Goal: Information Seeking & Learning: Learn about a topic

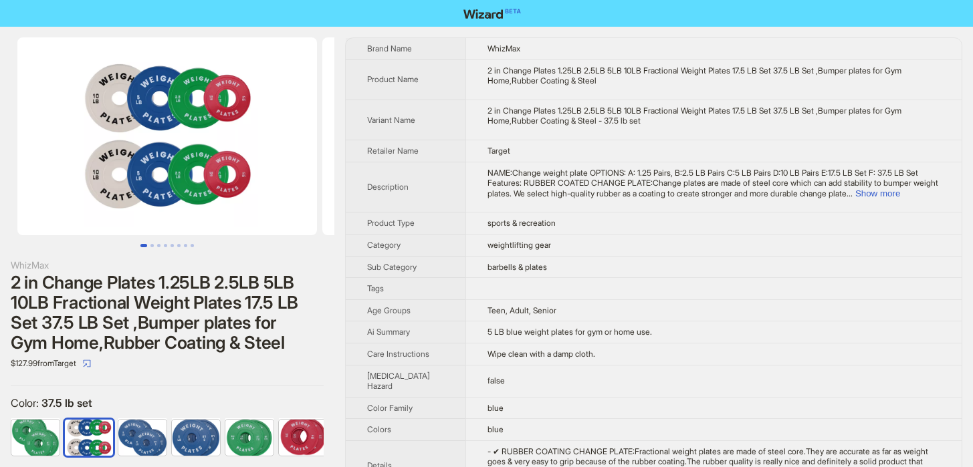
scroll to position [0, 115]
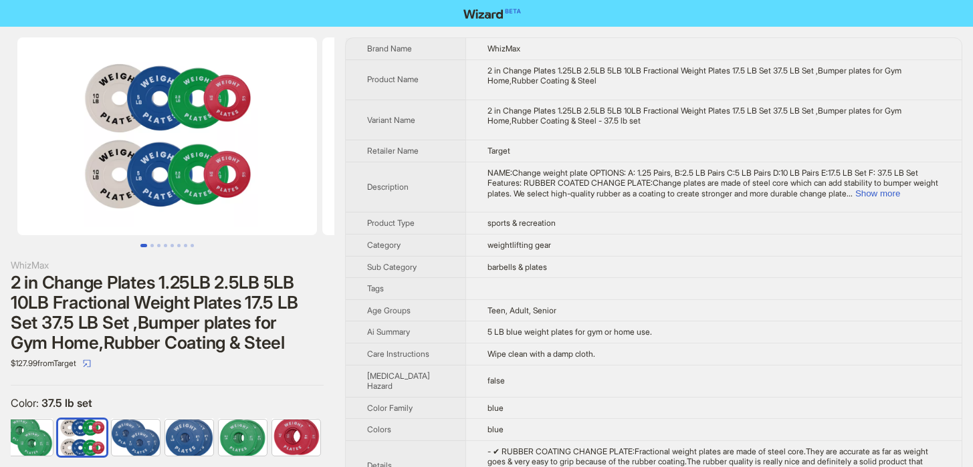
scroll to position [3570, 0]
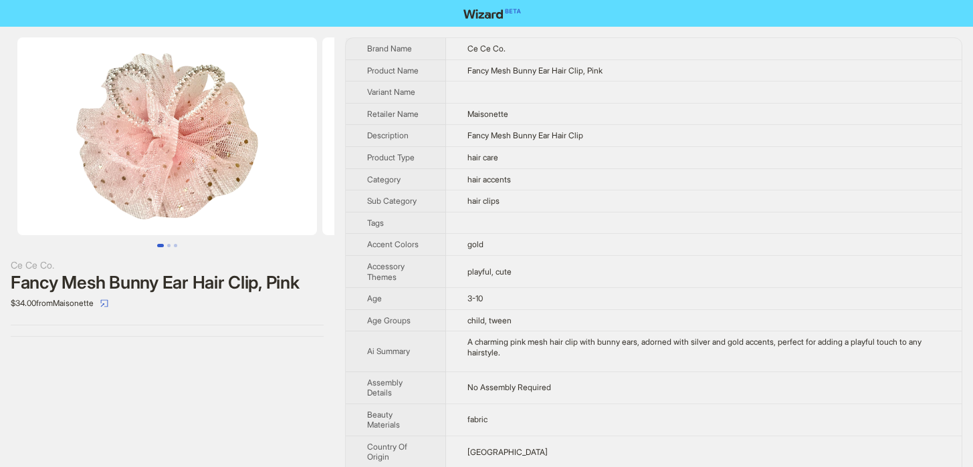
scroll to position [3570, 0]
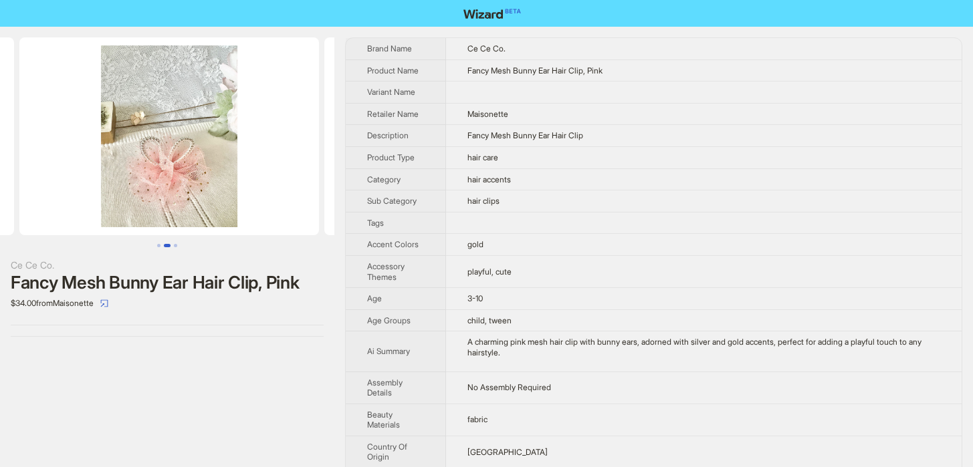
scroll to position [0, 305]
click at [108, 299] on icon "select" at bounding box center [104, 302] width 7 height 7
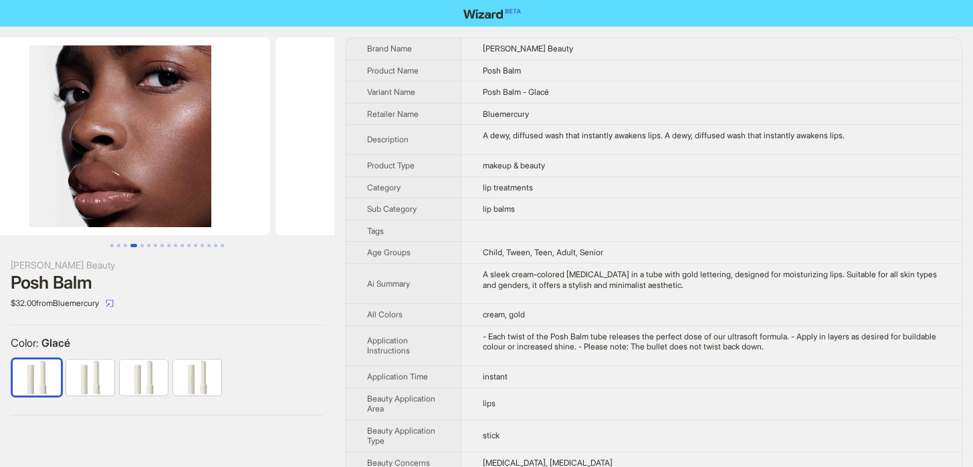
scroll to position [3570, 0]
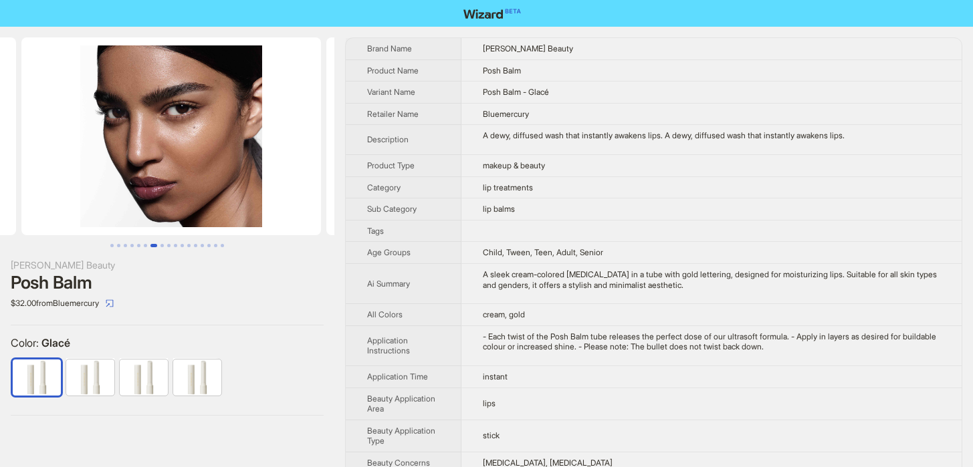
scroll to position [0, 1829]
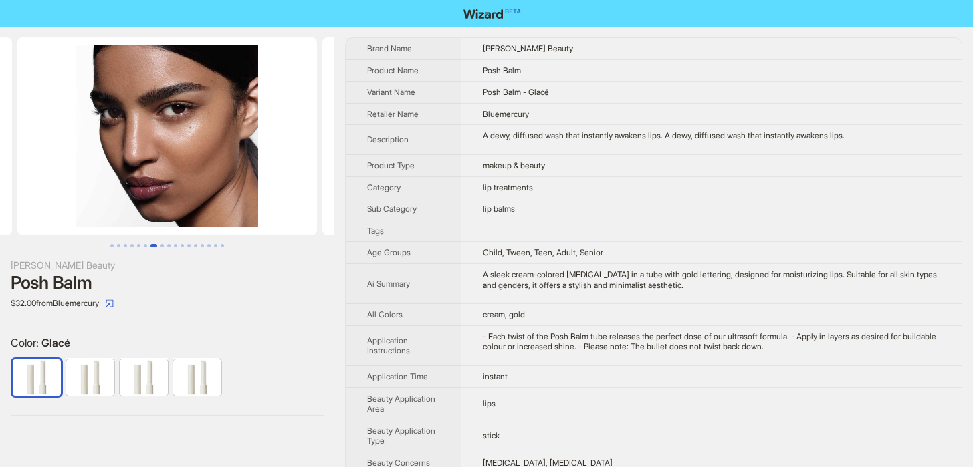
click at [86, 376] on img at bounding box center [90, 378] width 48 height 36
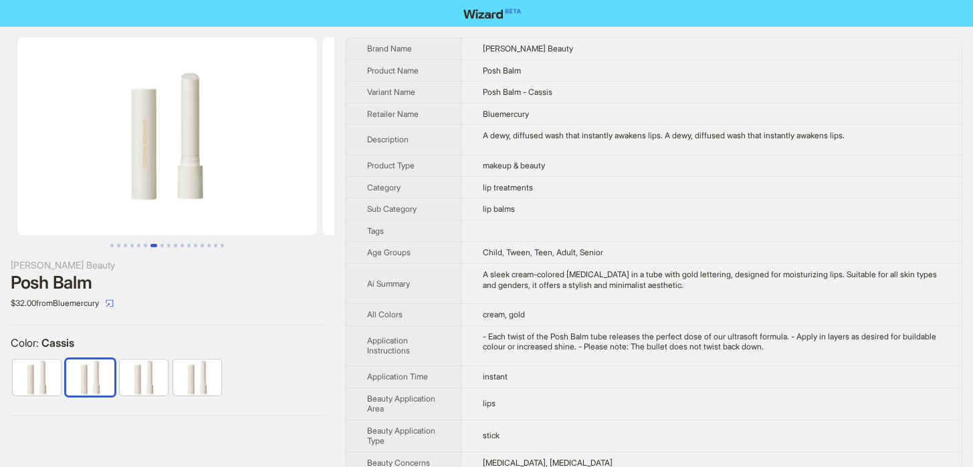
scroll to position [0, 1829]
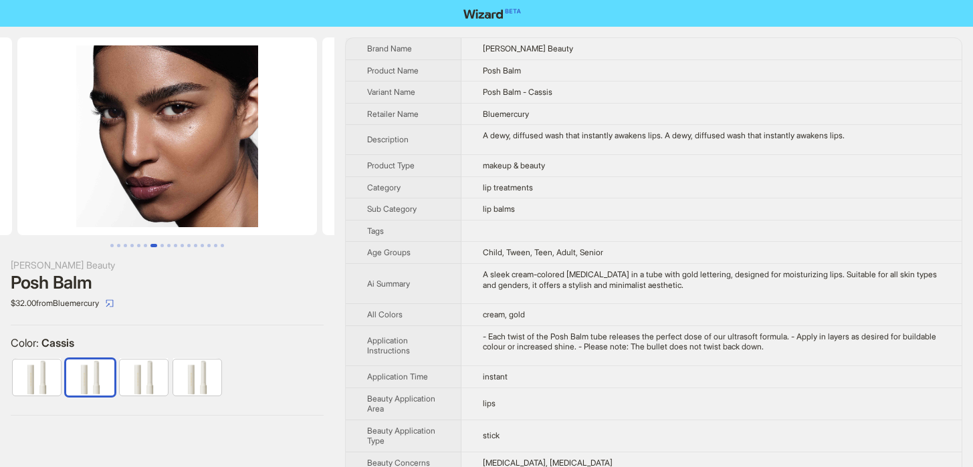
click at [130, 382] on img at bounding box center [144, 378] width 48 height 36
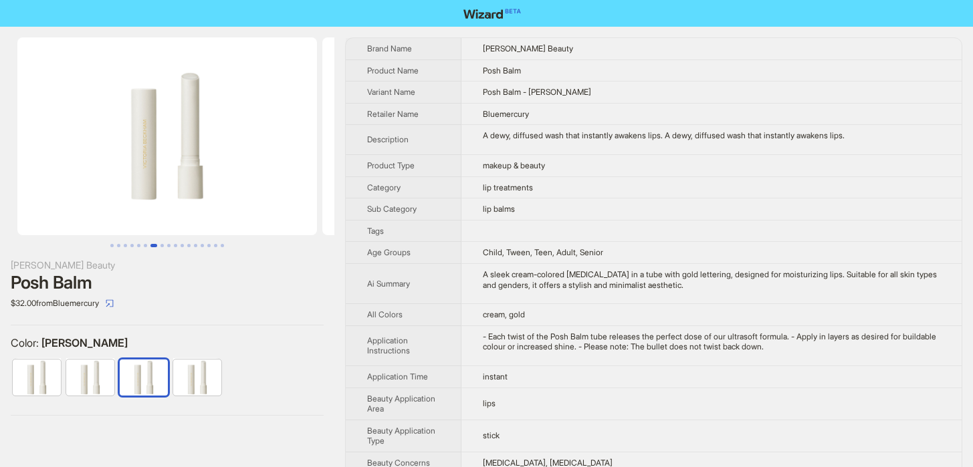
scroll to position [0, 1829]
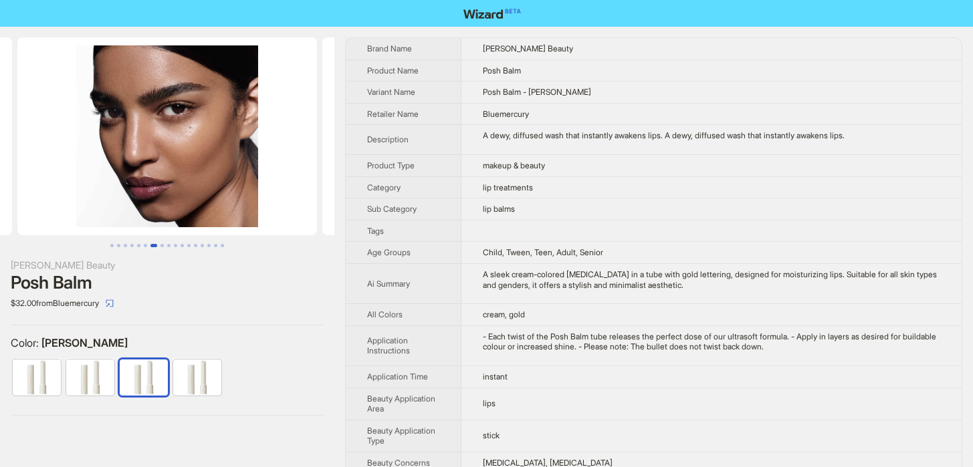
click at [186, 389] on img at bounding box center [197, 378] width 48 height 36
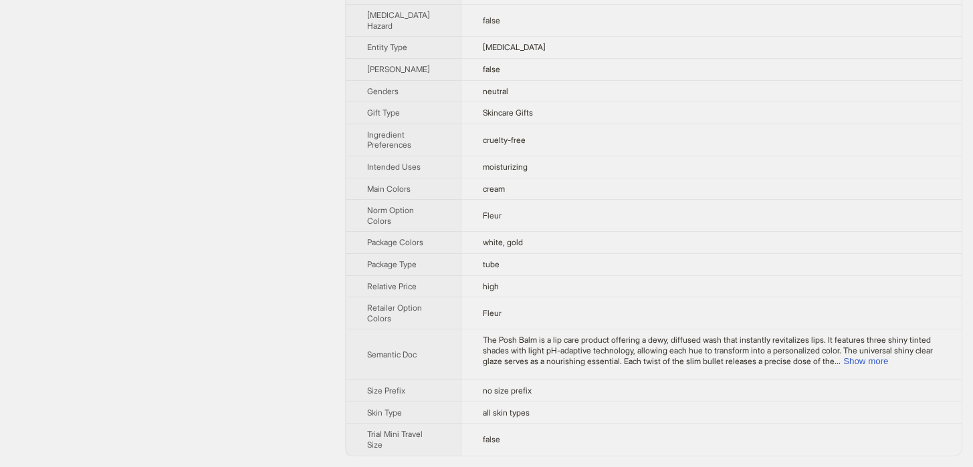
scroll to position [565, 0]
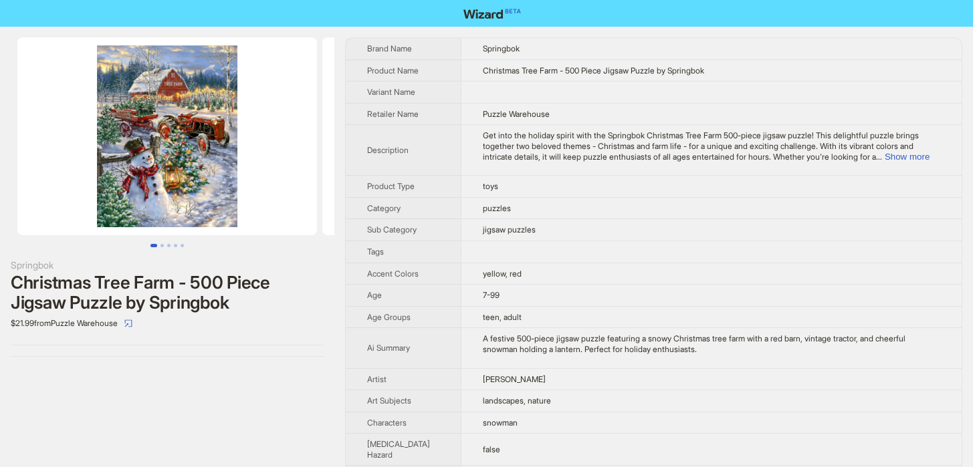
scroll to position [3570, 0]
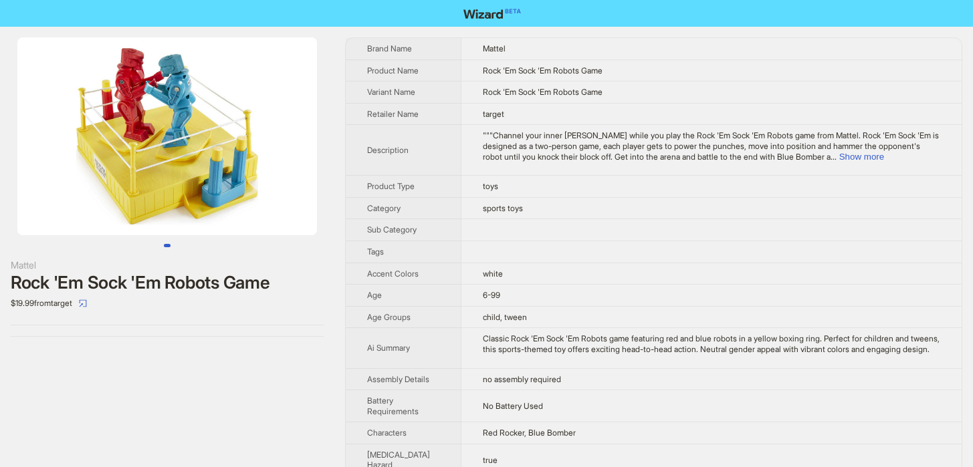
scroll to position [3570, 0]
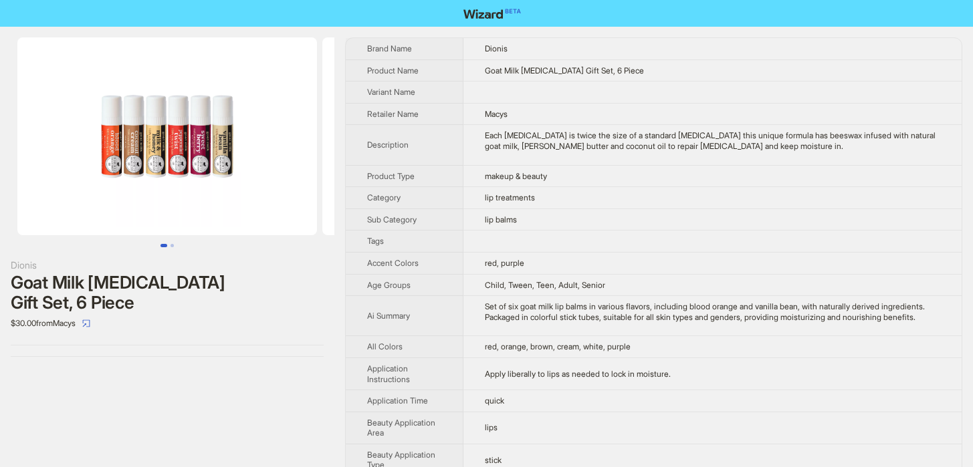
scroll to position [3570, 0]
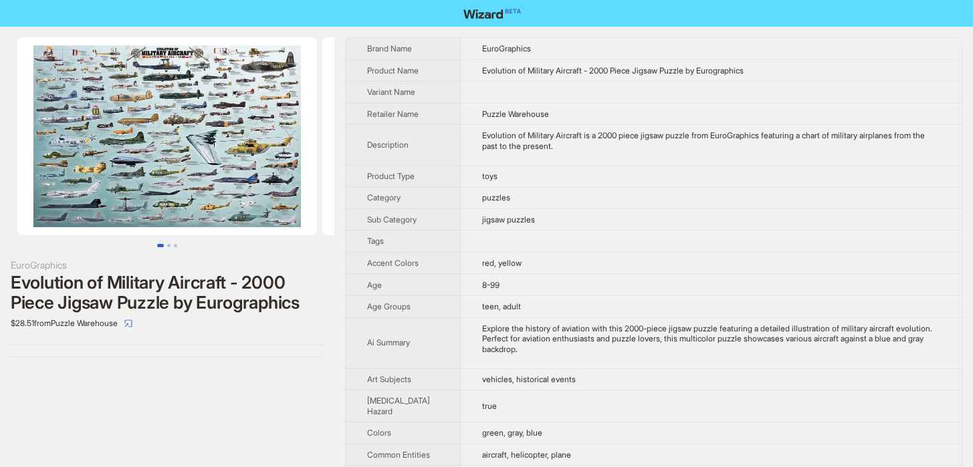
scroll to position [3570, 0]
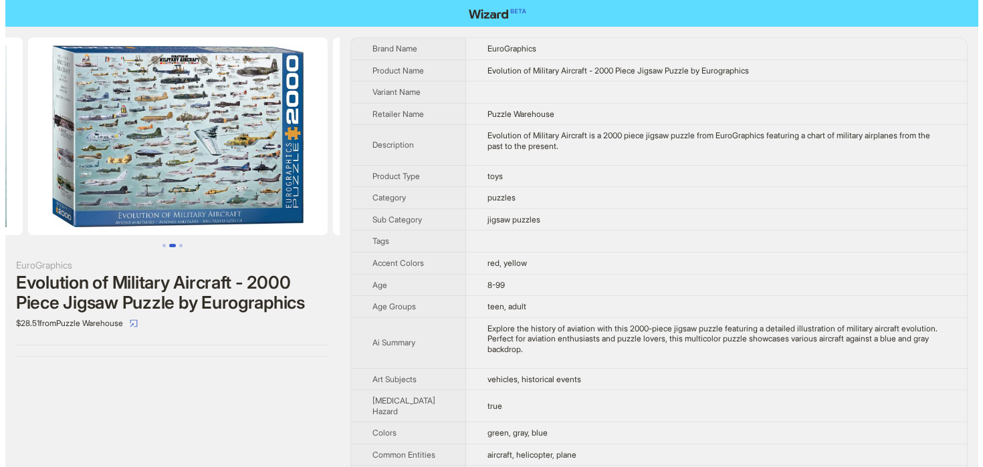
scroll to position [0, 305]
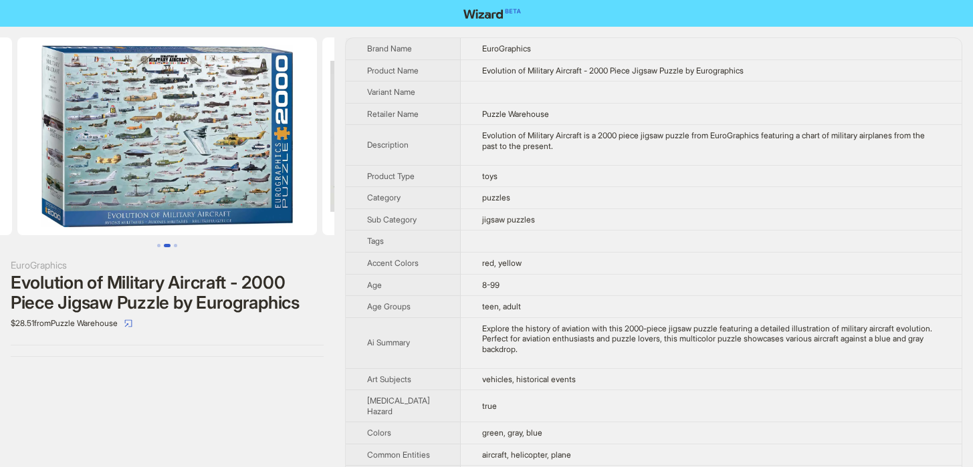
click at [223, 197] on img at bounding box center [166, 136] width 299 height 198
click at [132, 323] on icon "select" at bounding box center [128, 324] width 8 height 8
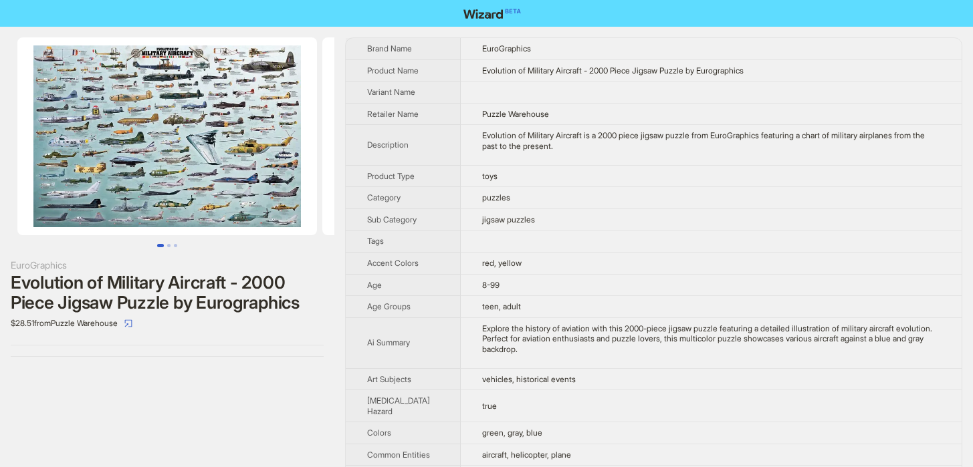
scroll to position [3570, 0]
